Goal: Task Accomplishment & Management: Manage account settings

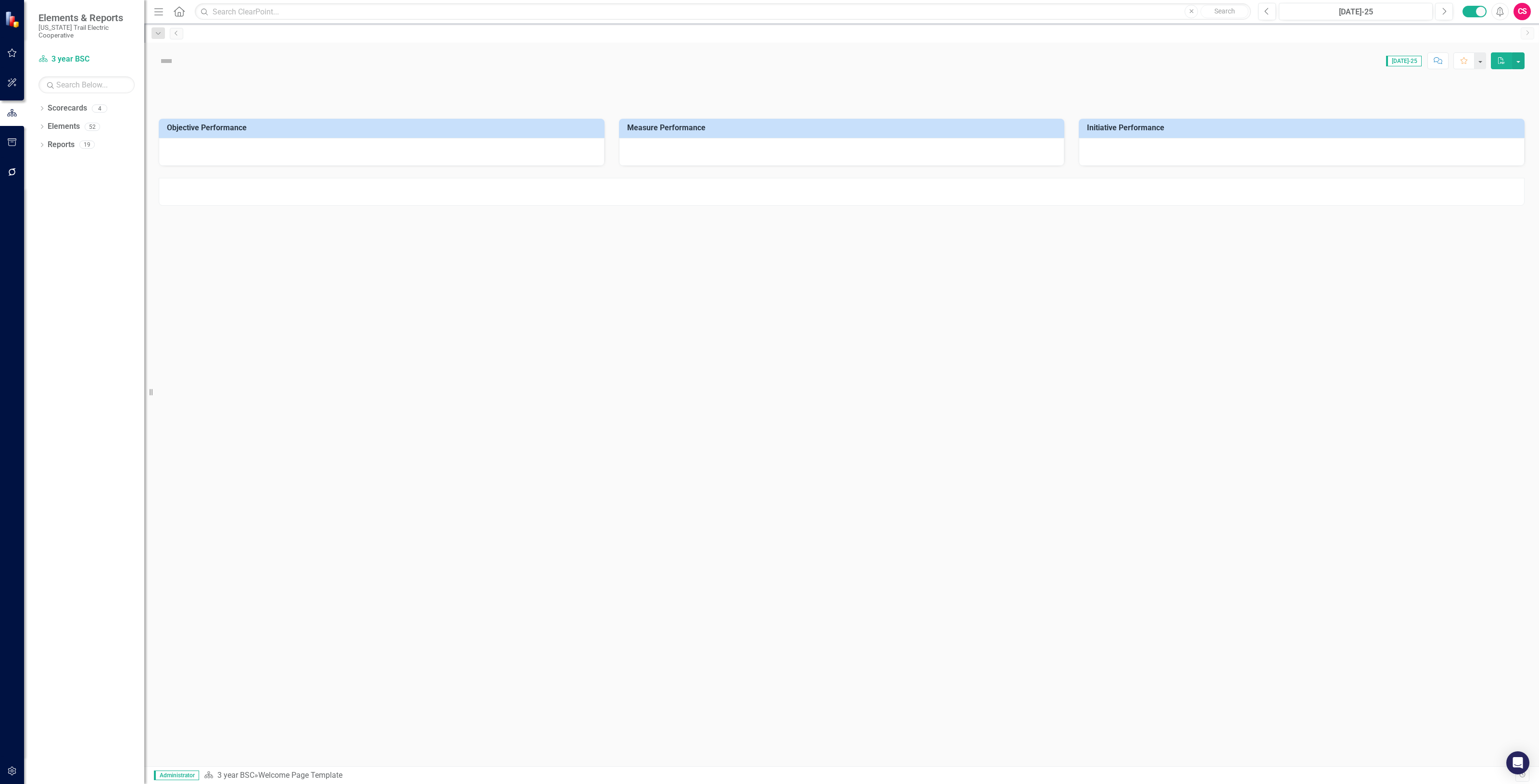
click at [19, 770] on button "button" at bounding box center [12, 771] width 22 height 20
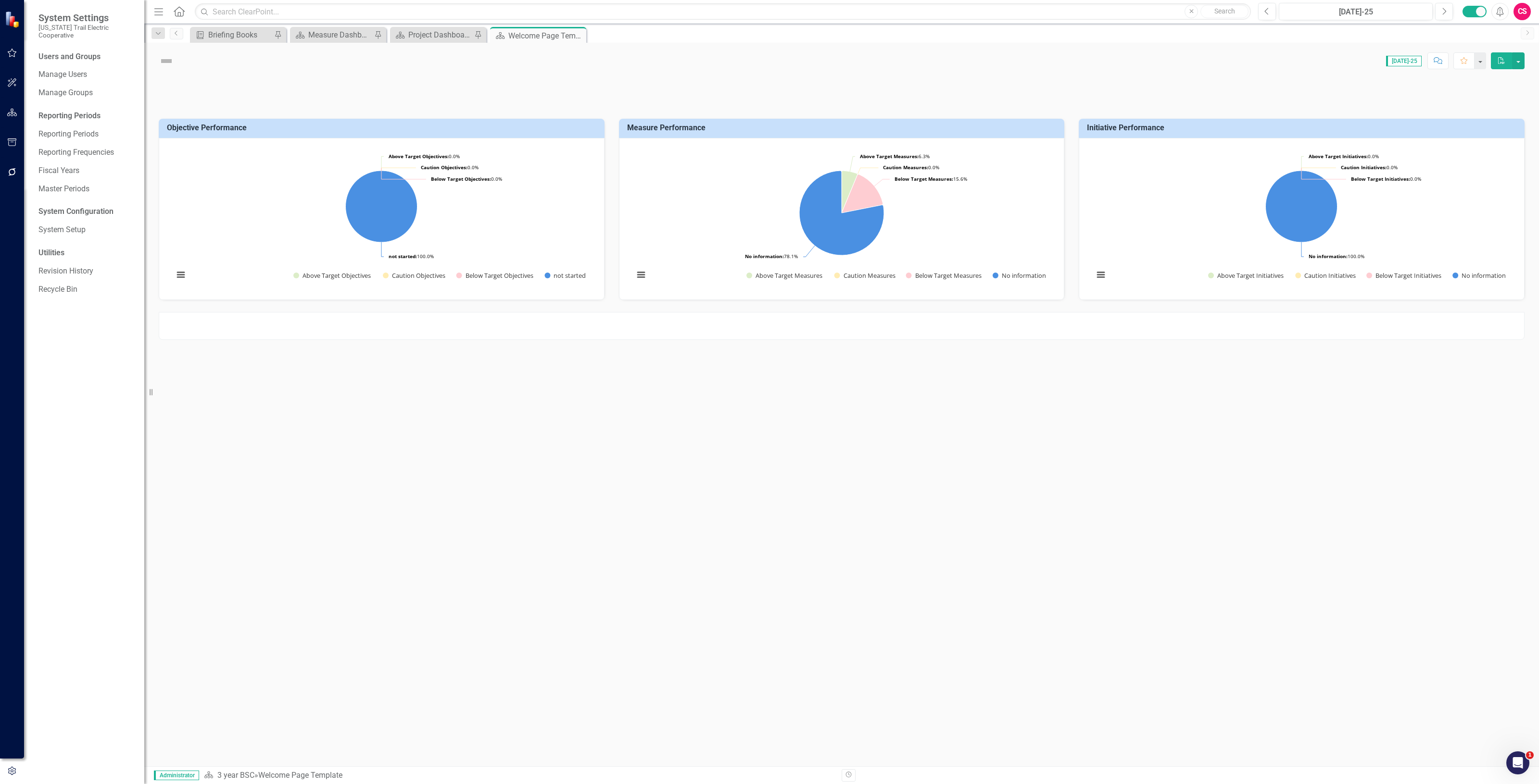
click at [65, 213] on div "Users and Groups Manage Users Manage Groups Reporting Periods Reporting Periods…" at bounding box center [84, 417] width 120 height 733
click at [65, 225] on link "System Setup" at bounding box center [86, 230] width 96 height 11
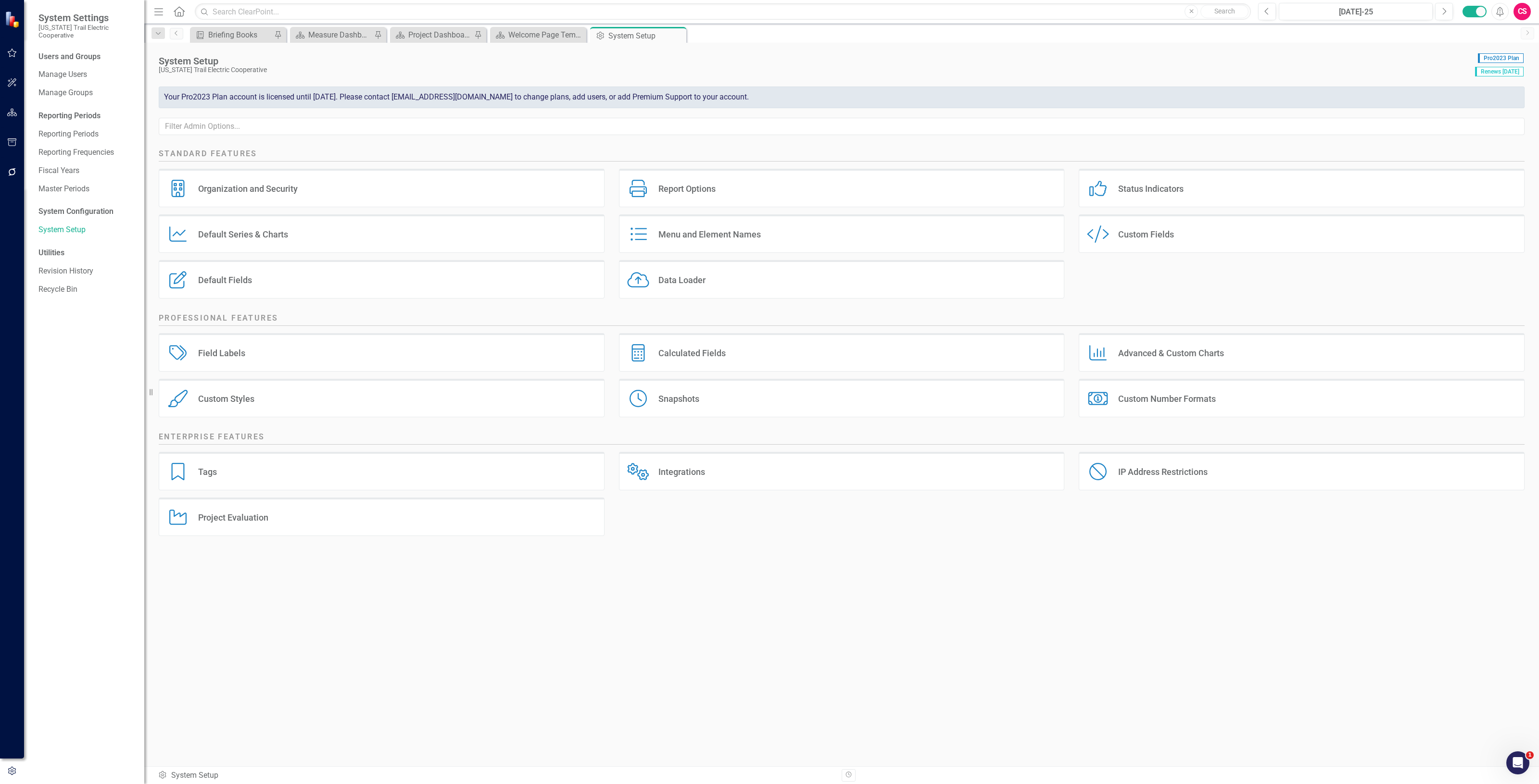
click at [566, 183] on div "Organization and Security Organization and Security" at bounding box center [382, 188] width 446 height 38
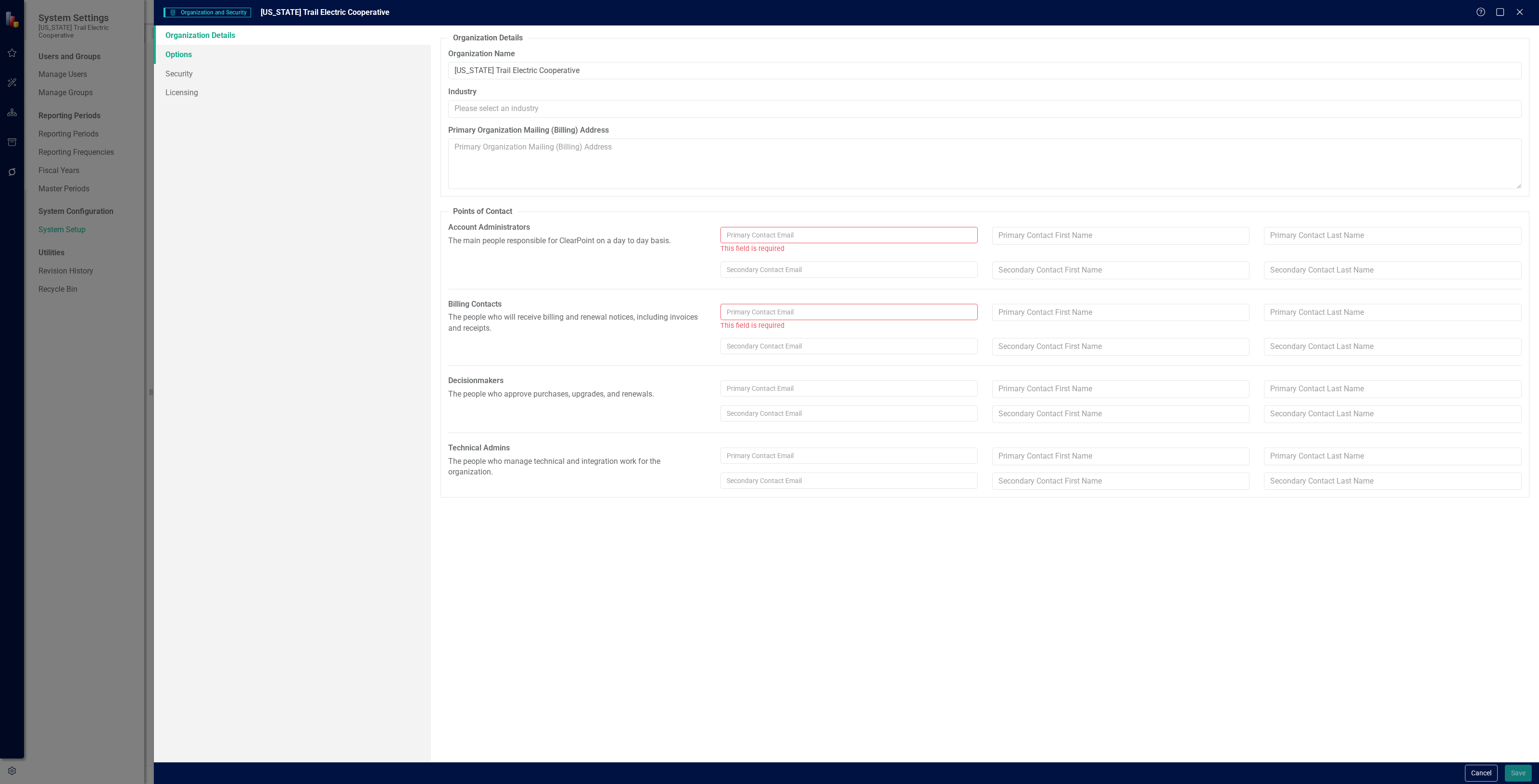
click at [255, 56] on link "Options" at bounding box center [293, 54] width 277 height 19
click at [833, 14] on div "icon.bolt Please correct the errors on this tab before changing tabs" at bounding box center [767, 27] width 136 height 28
click at [808, 243] on body "icon.bolt Please correct the errors on this tab before changing tabs System Set…" at bounding box center [770, 392] width 1539 height 784
click at [805, 239] on input "text" at bounding box center [849, 235] width 257 height 16
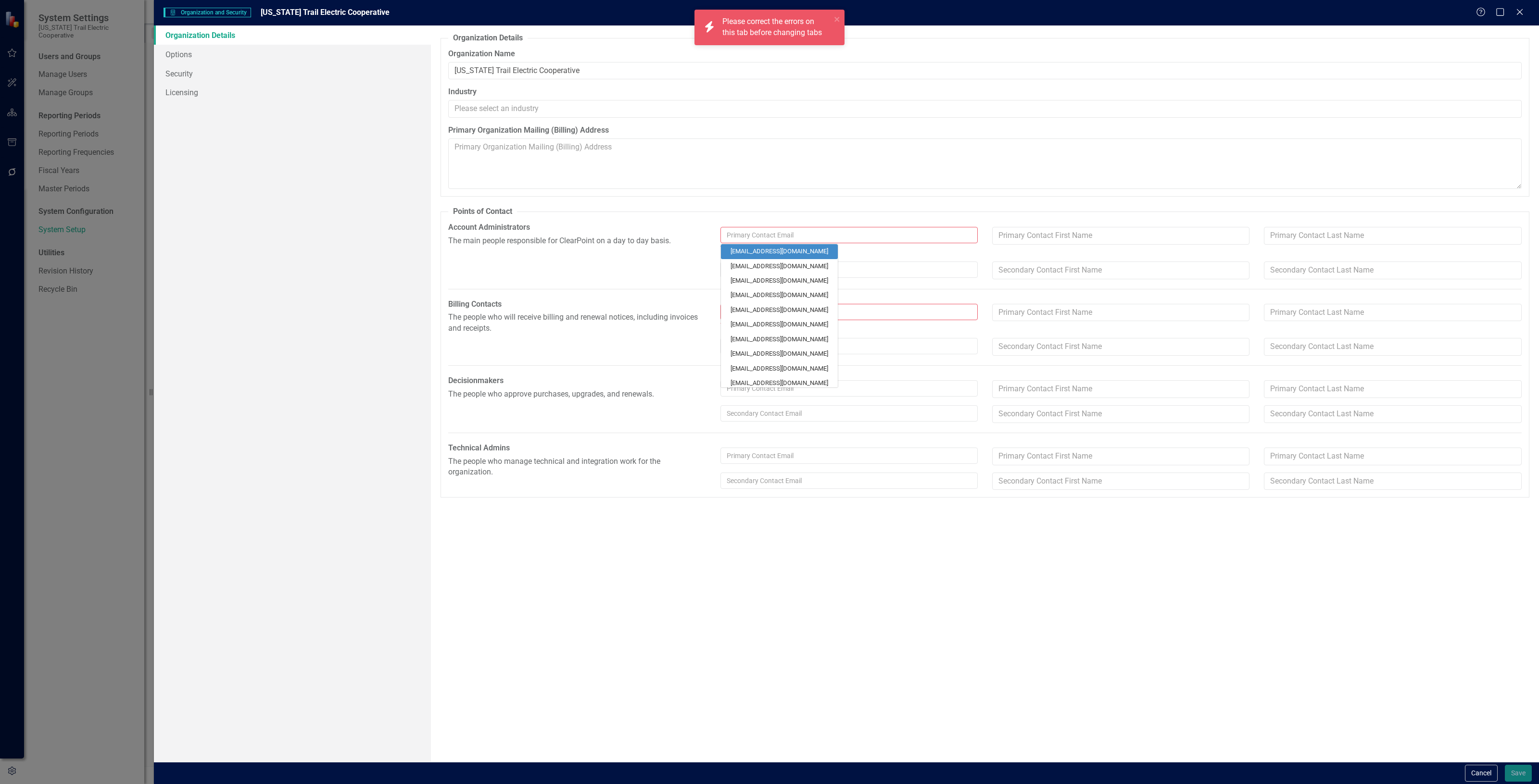
click at [801, 255] on link "[EMAIL_ADDRESS][DOMAIN_NAME]" at bounding box center [780, 251] width 117 height 14
type input "[PERSON_NAME]"
type input "[EMAIL_ADDRESS][DOMAIN_NAME]"
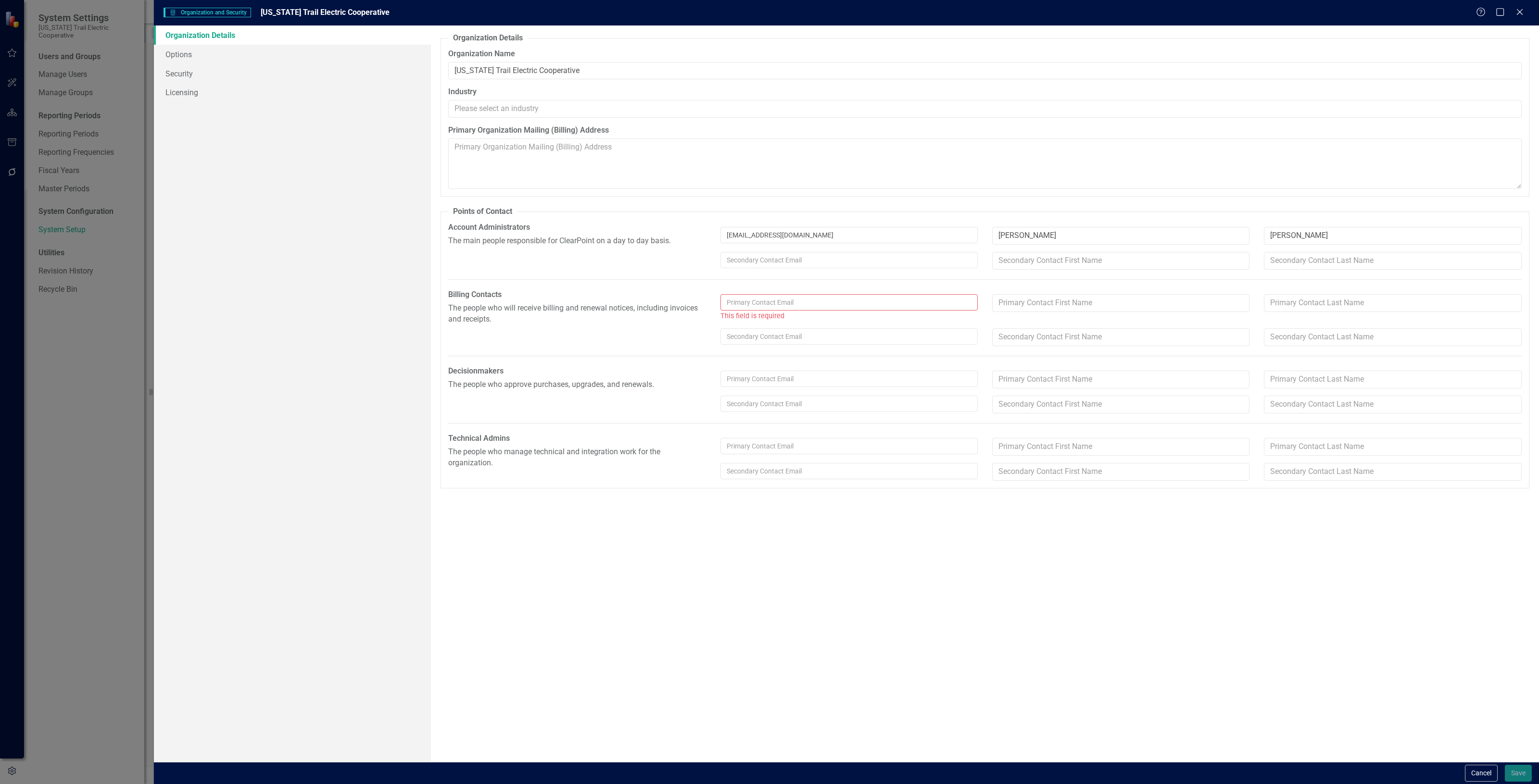
click at [780, 296] on input "text" at bounding box center [849, 302] width 257 height 16
click at [767, 313] on link "[EMAIL_ADDRESS][DOMAIN_NAME]" at bounding box center [780, 319] width 117 height 14
type input "[PERSON_NAME]"
type input "[EMAIL_ADDRESS][DOMAIN_NAME]"
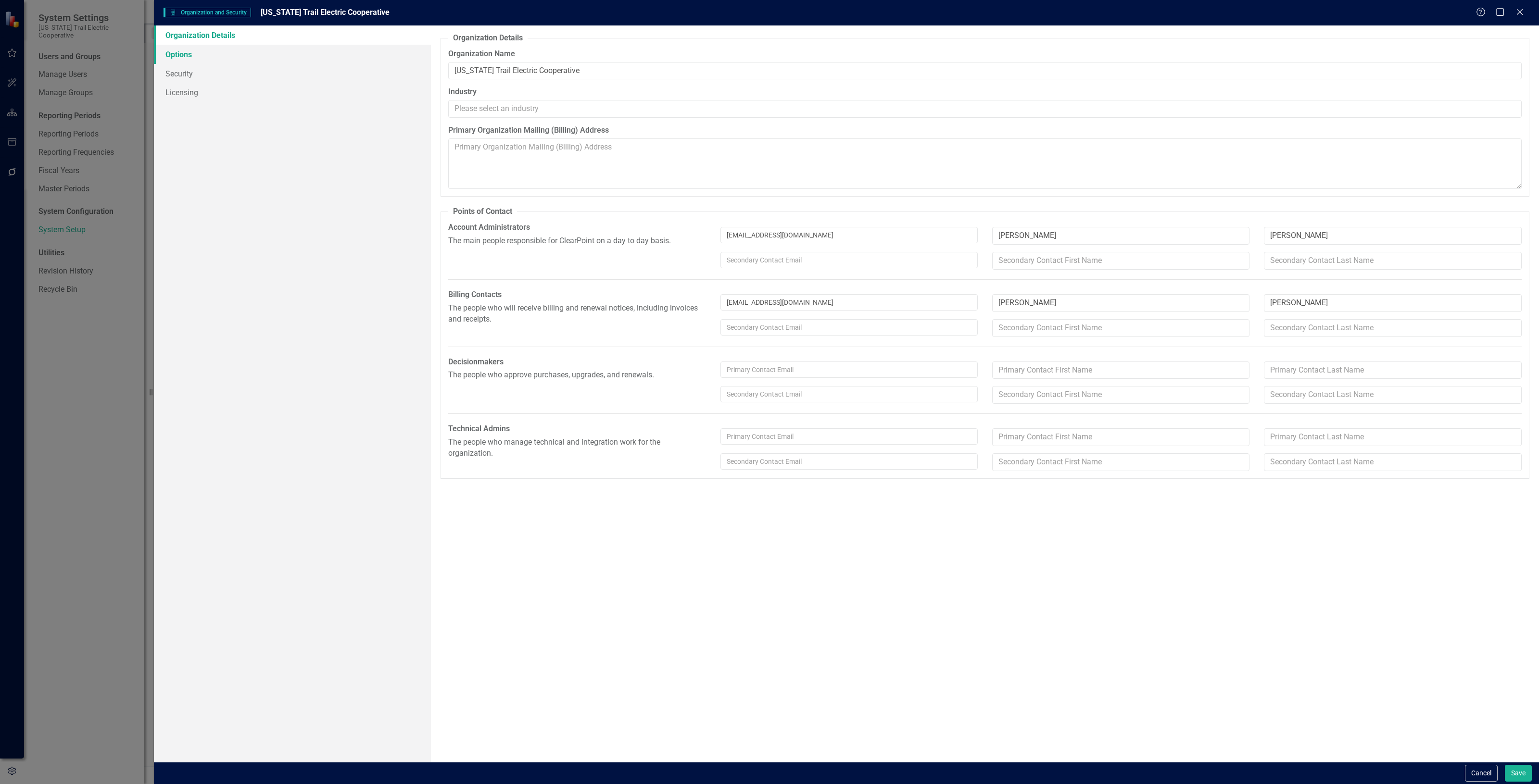
click at [183, 48] on link "Options" at bounding box center [293, 54] width 277 height 19
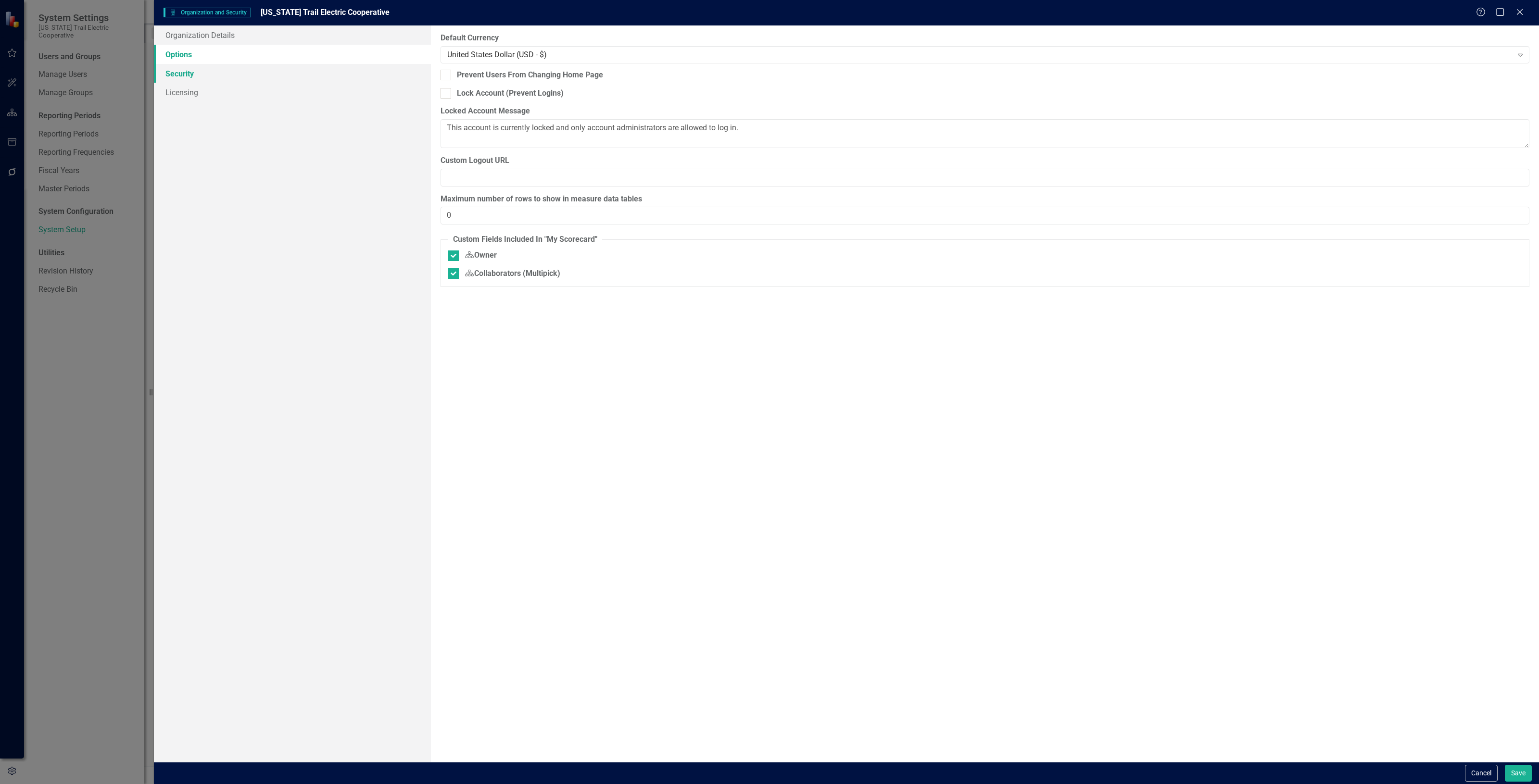
click at [191, 71] on link "Security" at bounding box center [293, 73] width 277 height 19
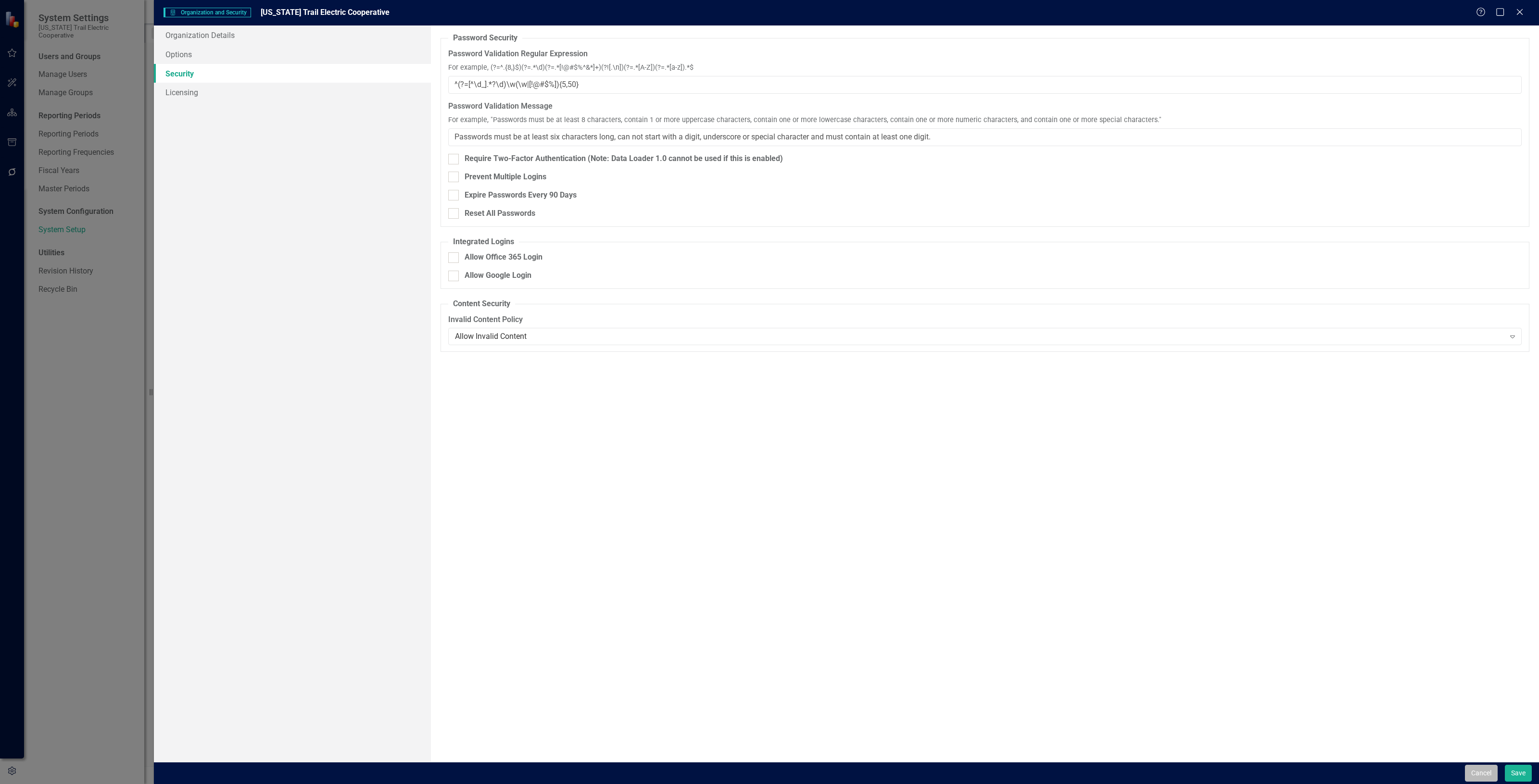
click at [1480, 773] on button "Cancel" at bounding box center [1481, 773] width 33 height 17
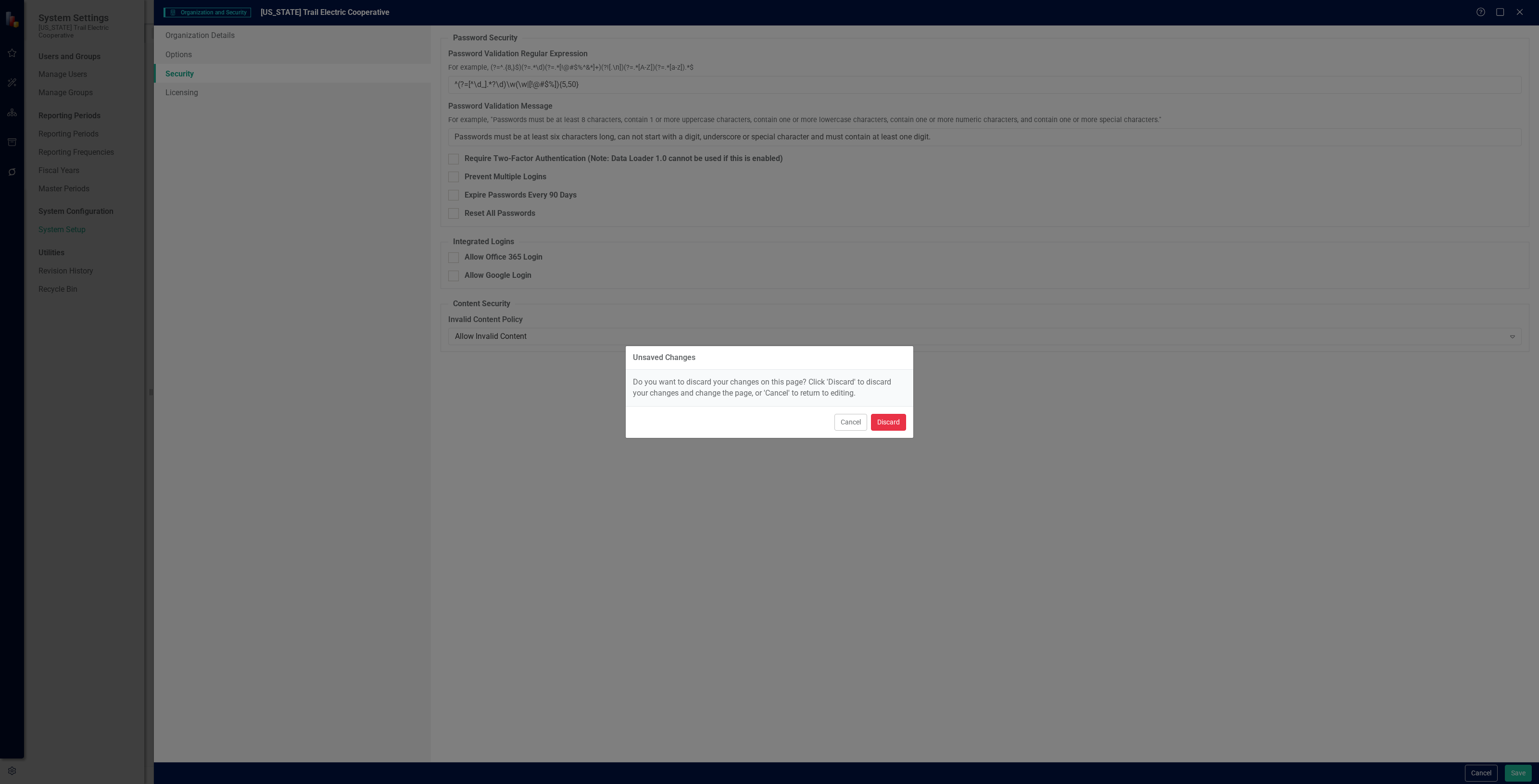
click at [886, 423] on button "Discard" at bounding box center [888, 422] width 35 height 17
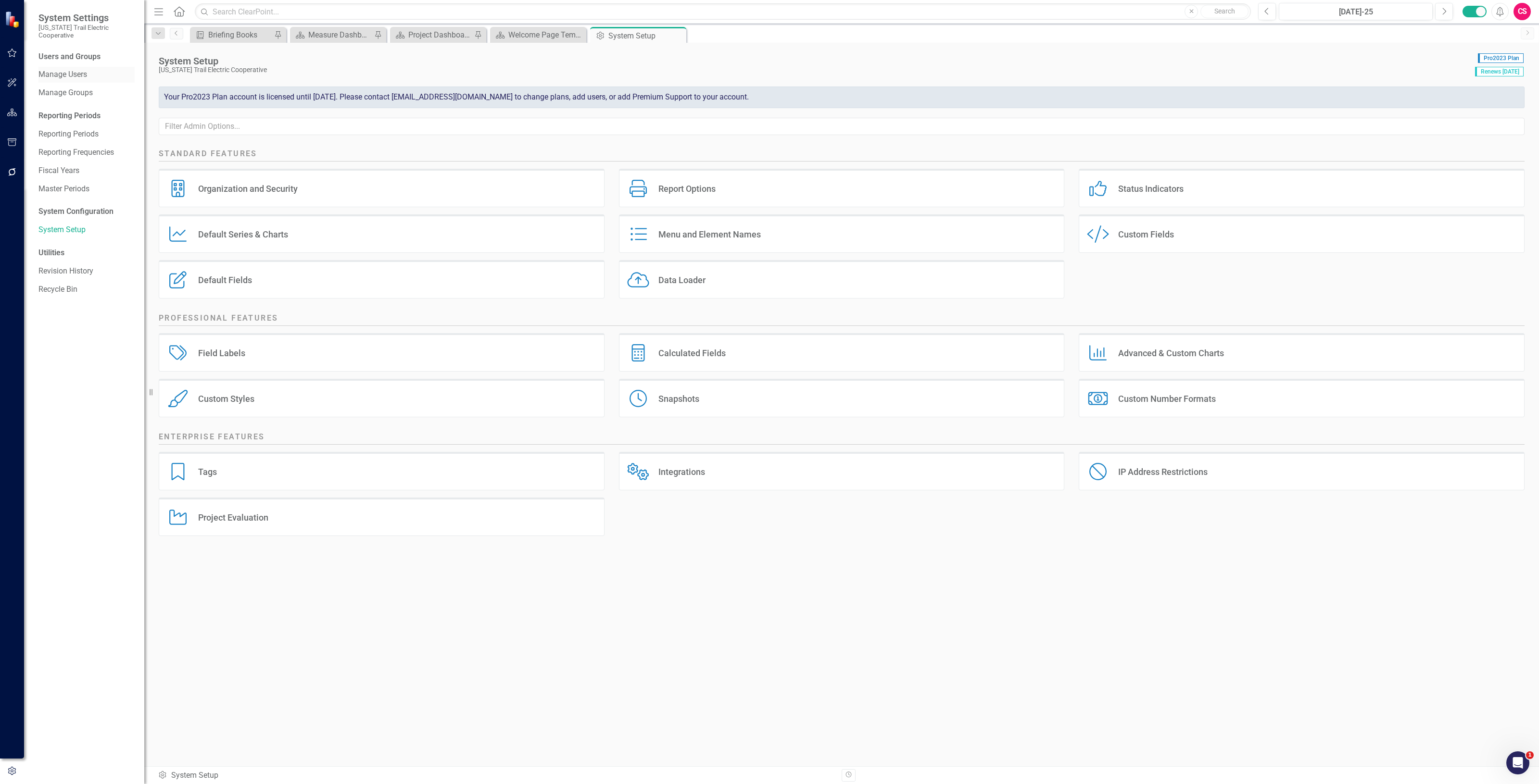
click at [69, 69] on link "Manage Users" at bounding box center [86, 75] width 96 height 11
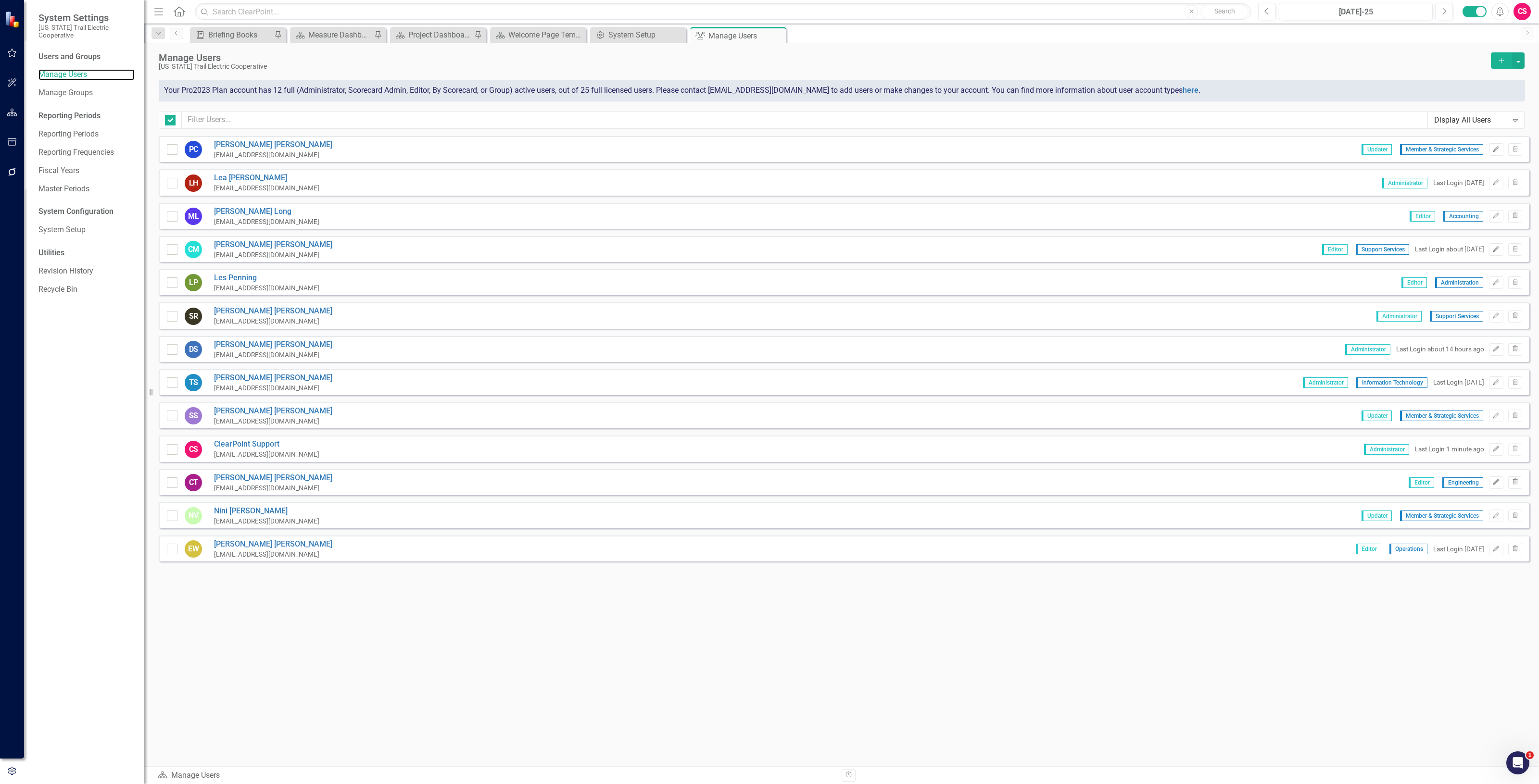
checkbox input "false"
